Goal: Information Seeking & Learning: Learn about a topic

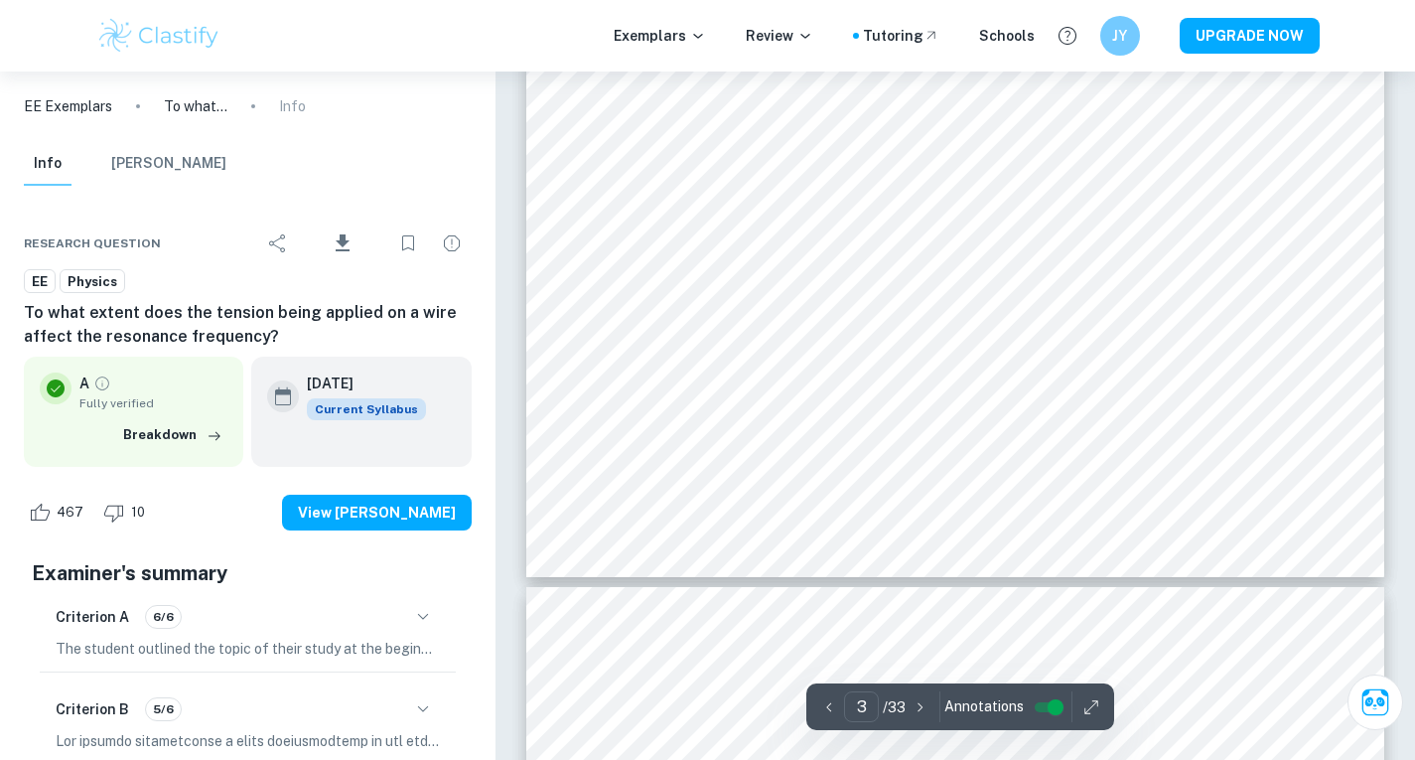
scroll to position [3136, 0]
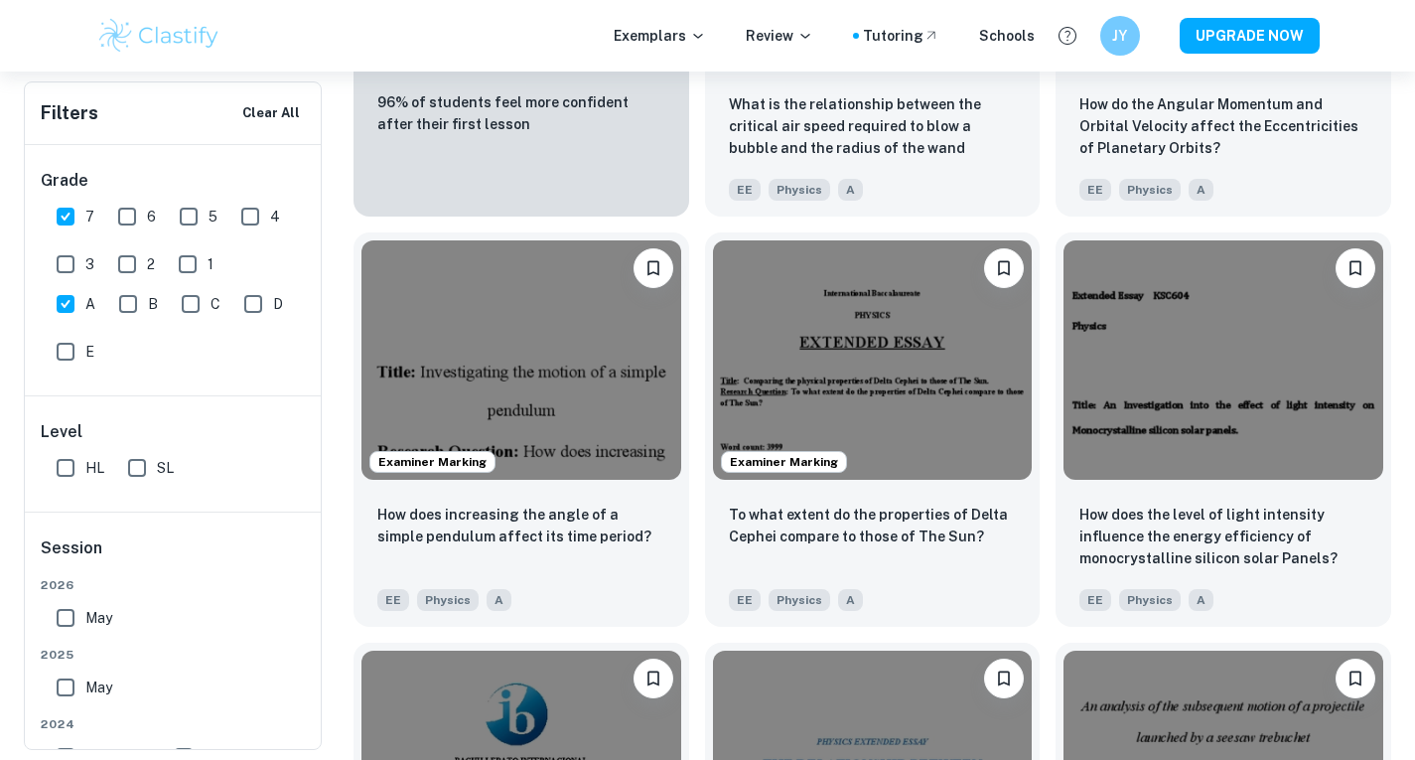
scroll to position [1729, 0]
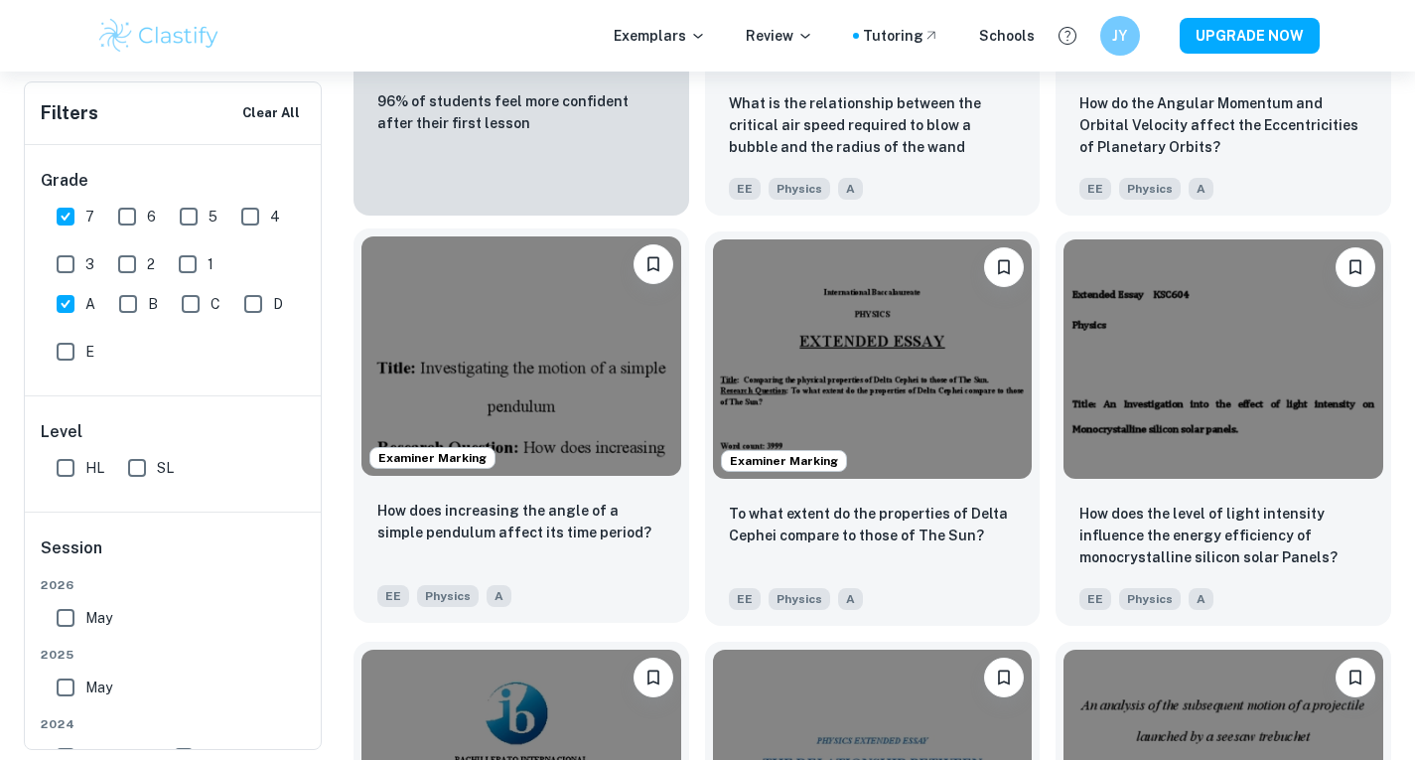
click at [540, 420] on img at bounding box center [521, 355] width 320 height 239
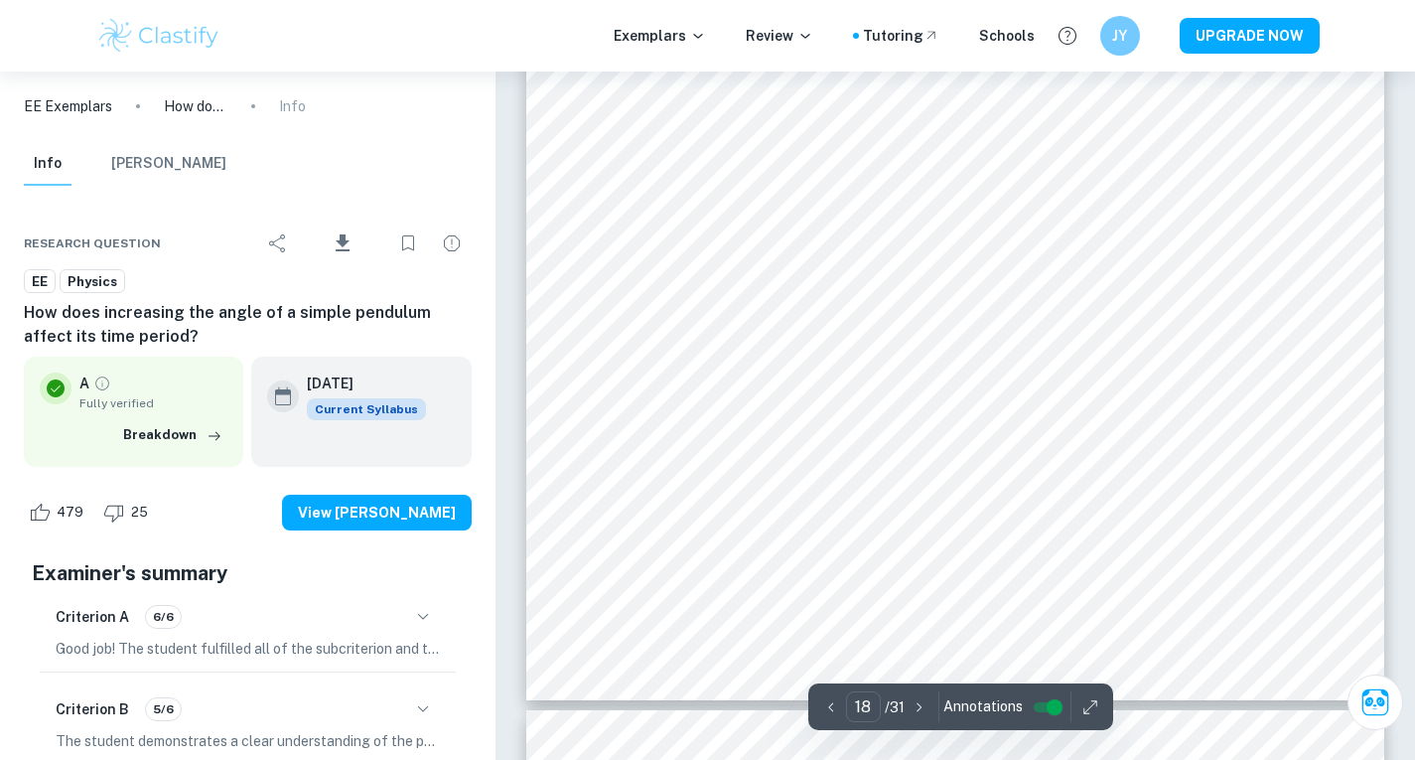
scroll to position [20093, 0]
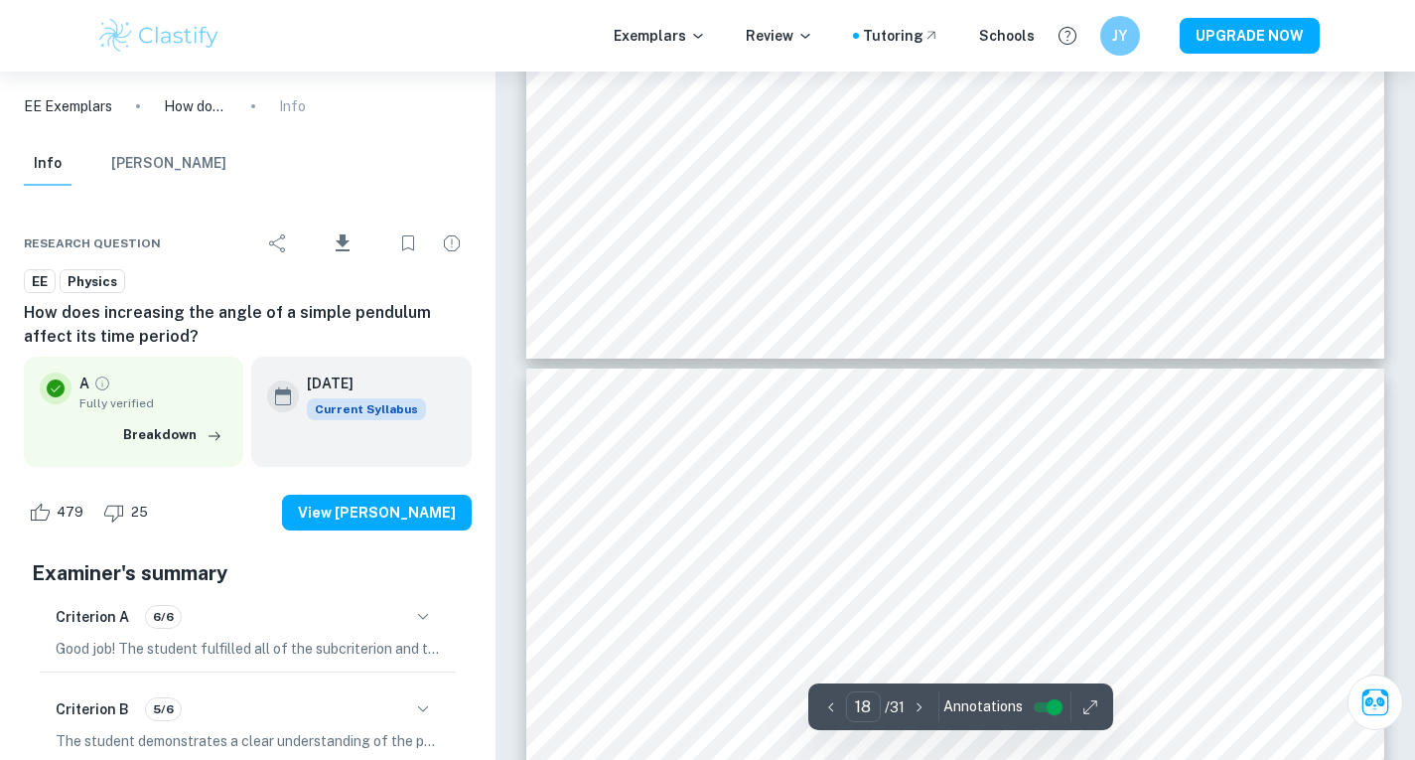
type input "17"
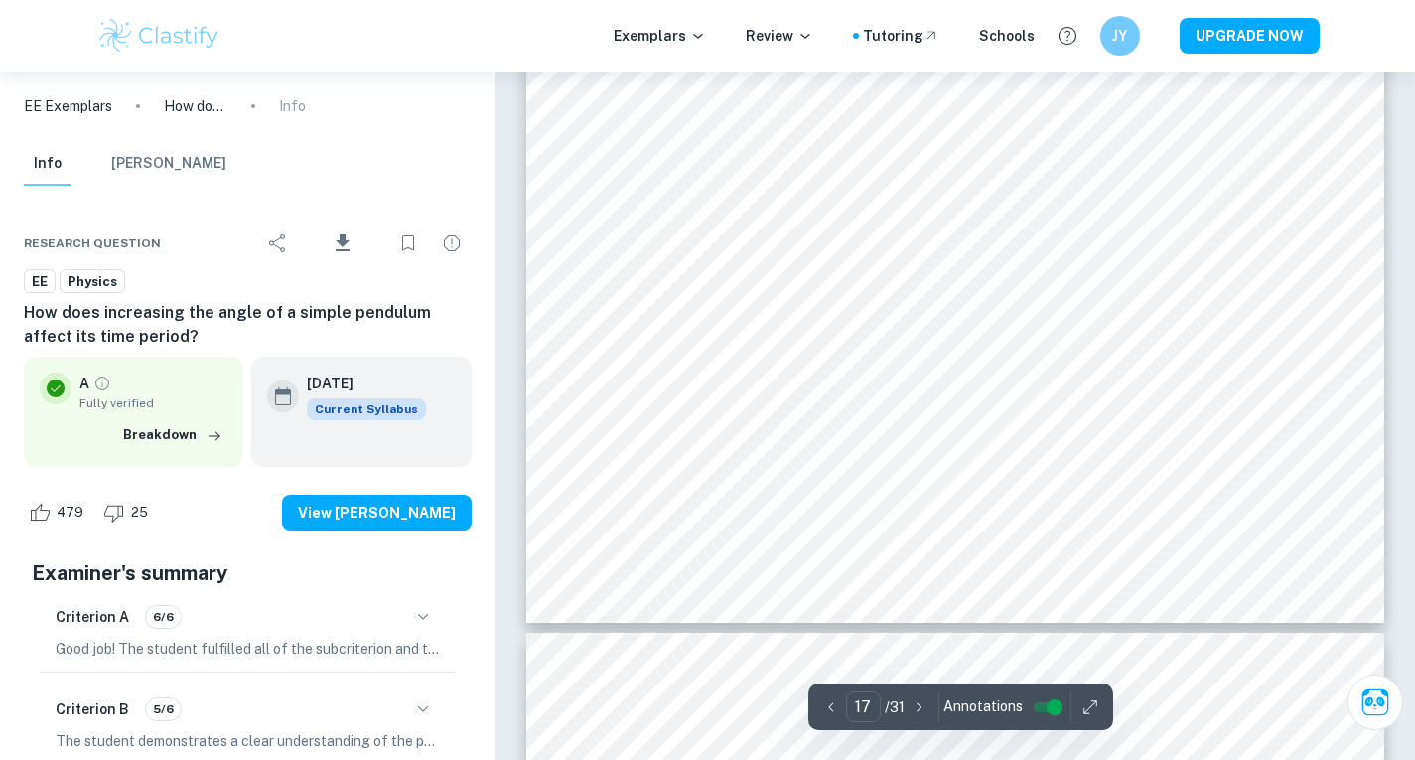
scroll to position [19050, 0]
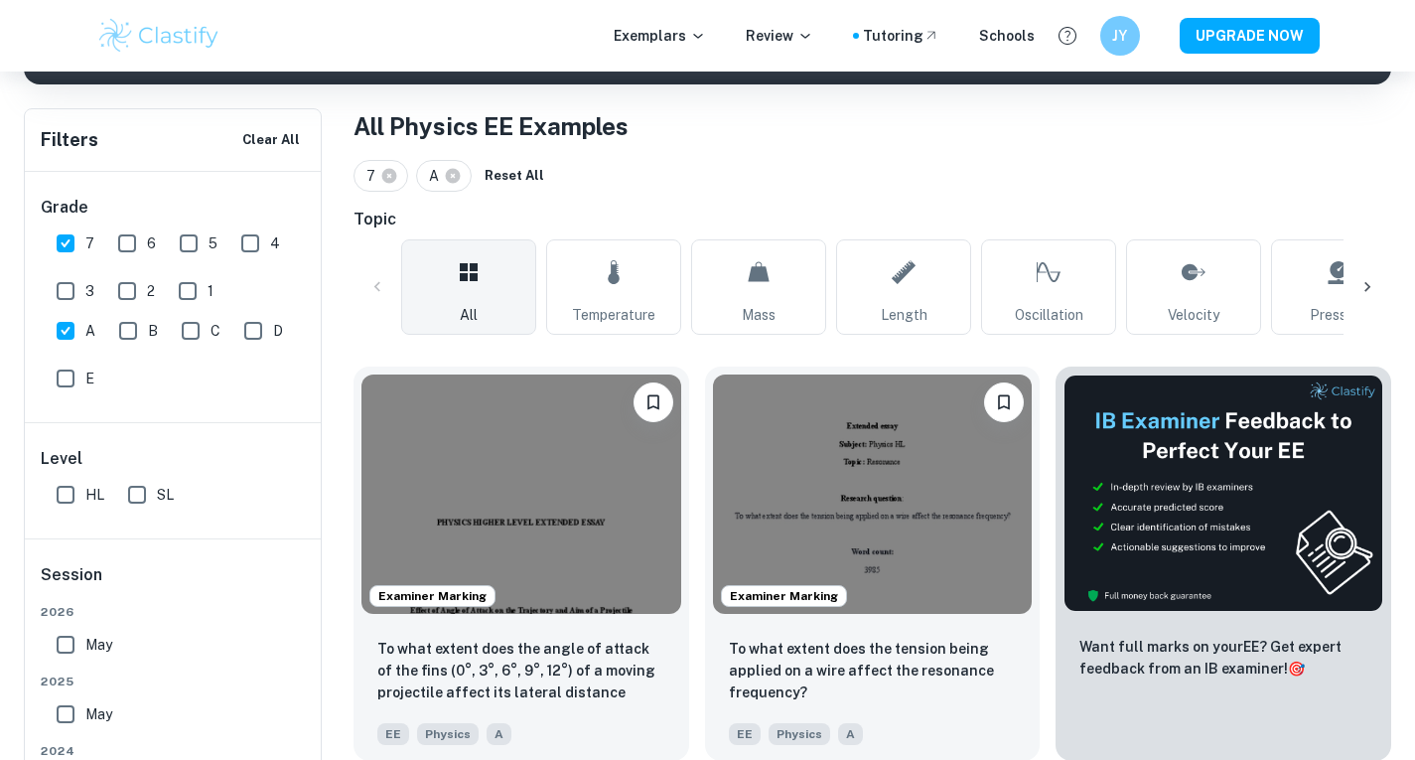
scroll to position [365, 0]
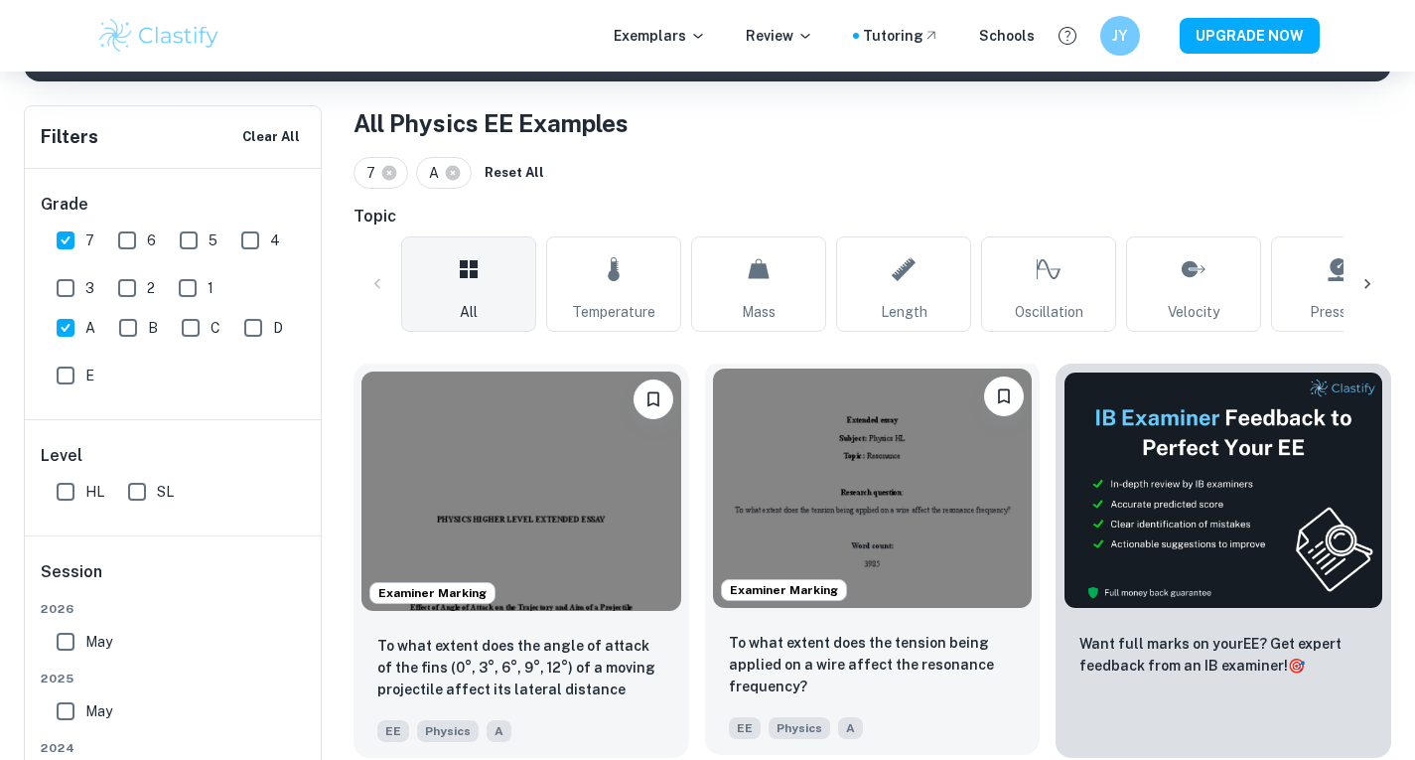
click at [936, 505] on img at bounding box center [873, 487] width 320 height 239
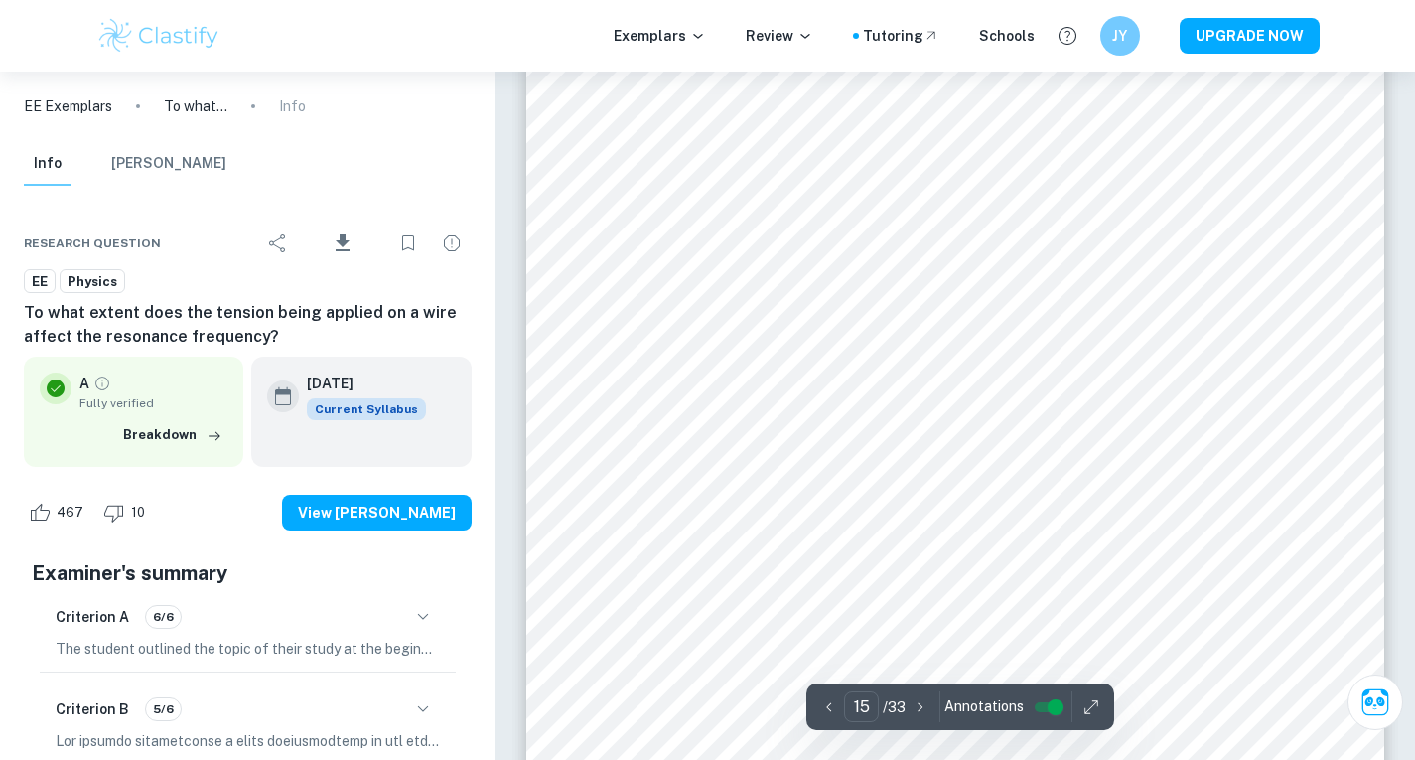
scroll to position [16437, 0]
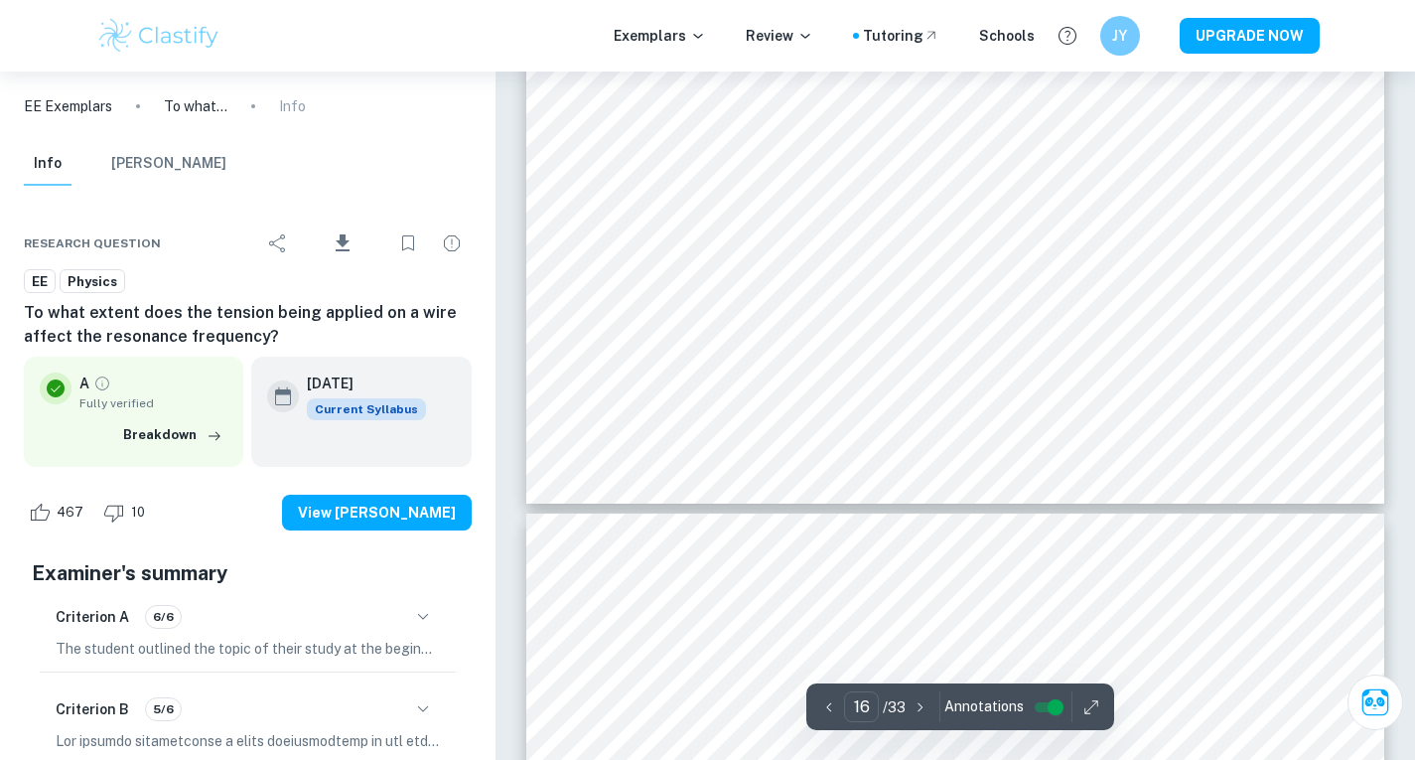
type input "17"
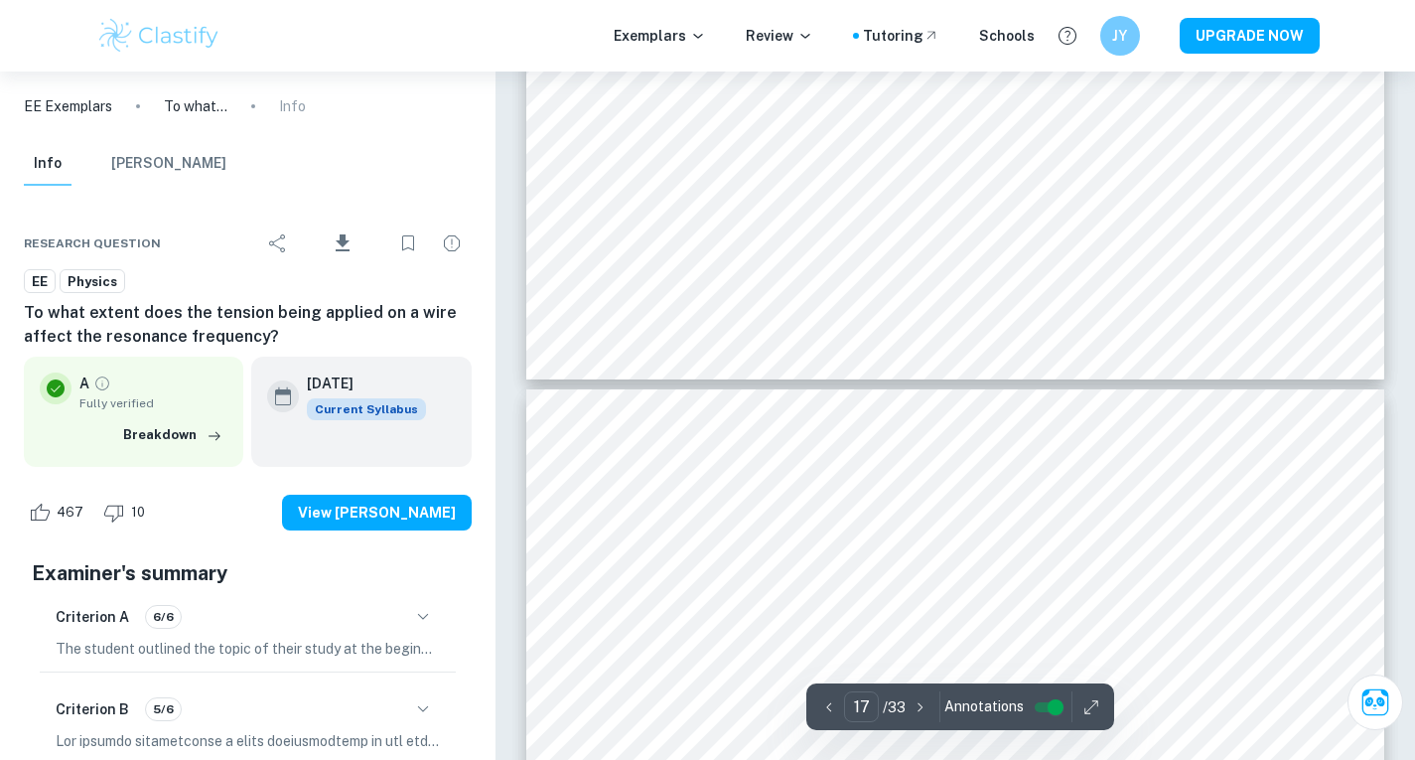
scroll to position [19159, 0]
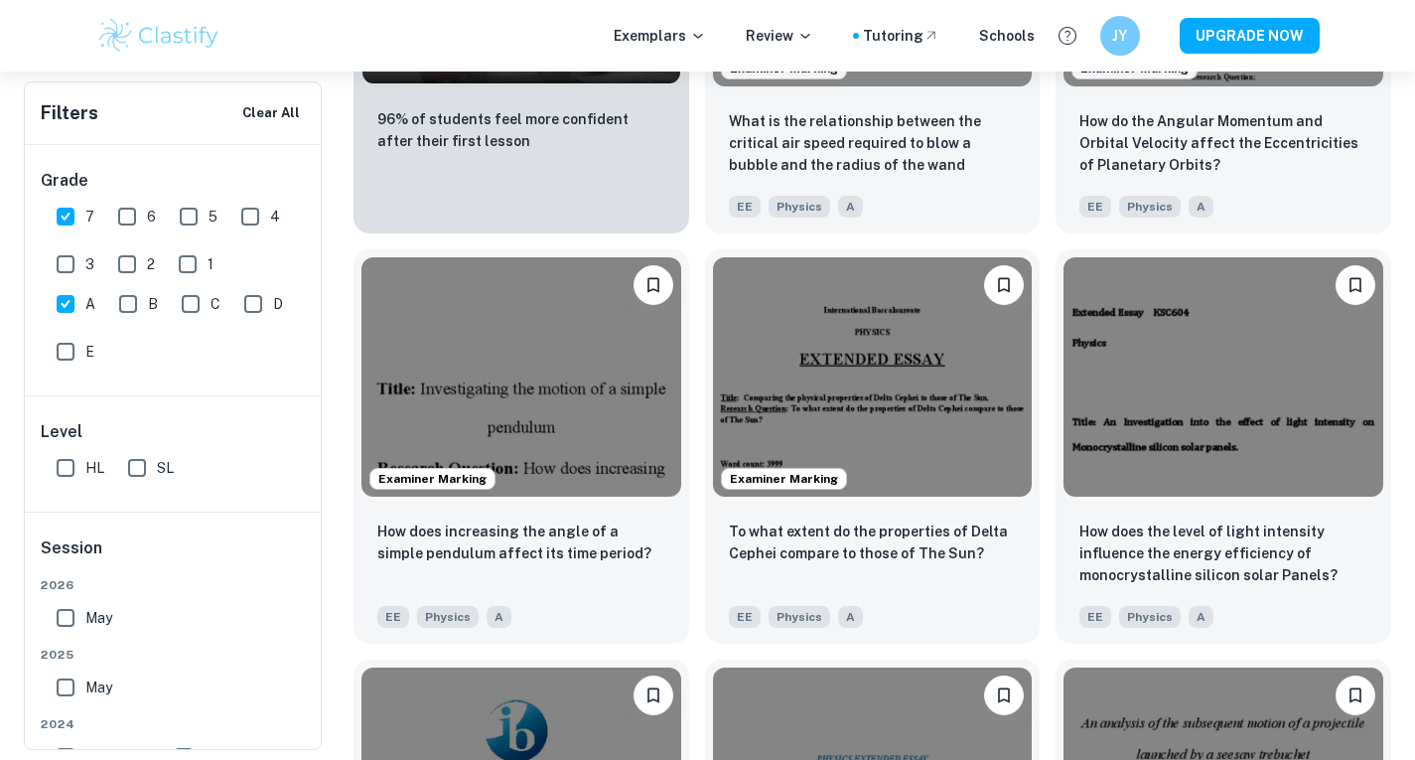
scroll to position [1712, 0]
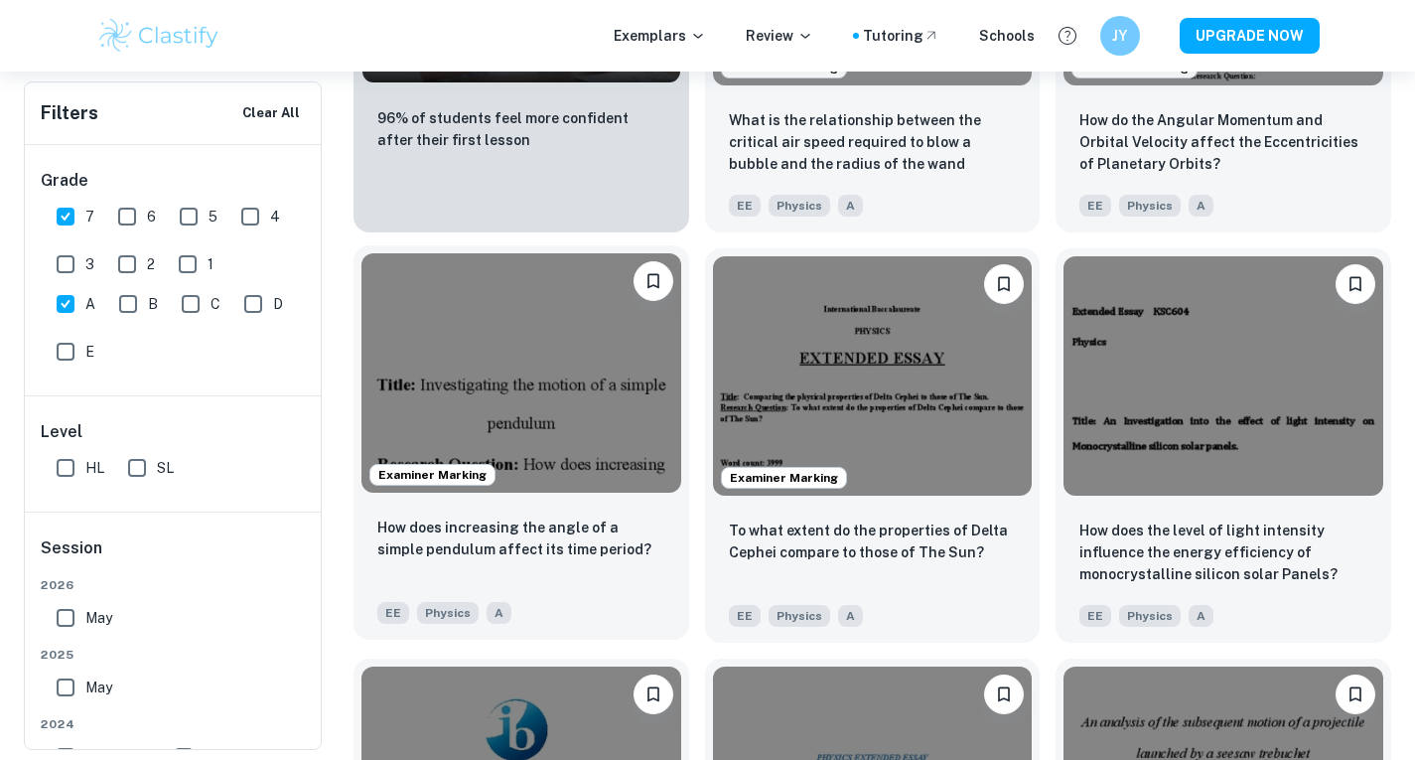
click at [588, 487] on img at bounding box center [521, 372] width 320 height 239
